Goal: Transaction & Acquisition: Purchase product/service

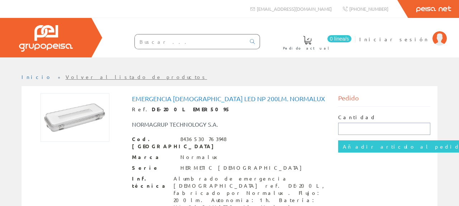
click at [409, 126] on input "text" at bounding box center [384, 129] width 93 height 12
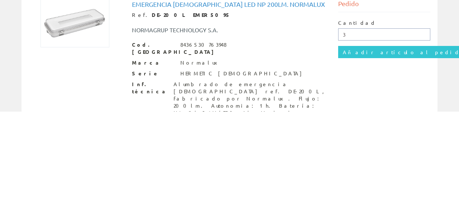
type input "3"
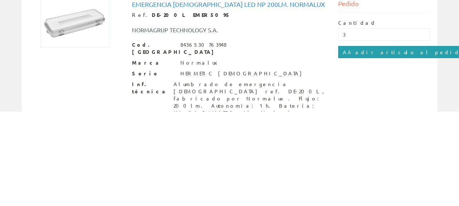
click at [378, 147] on input "Añadir artículo al pedido" at bounding box center [404, 146] width 132 height 12
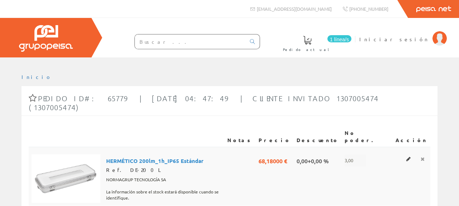
click at [422, 156] on icon at bounding box center [423, 158] width 4 height 5
